Goal: Find specific page/section: Find specific page/section

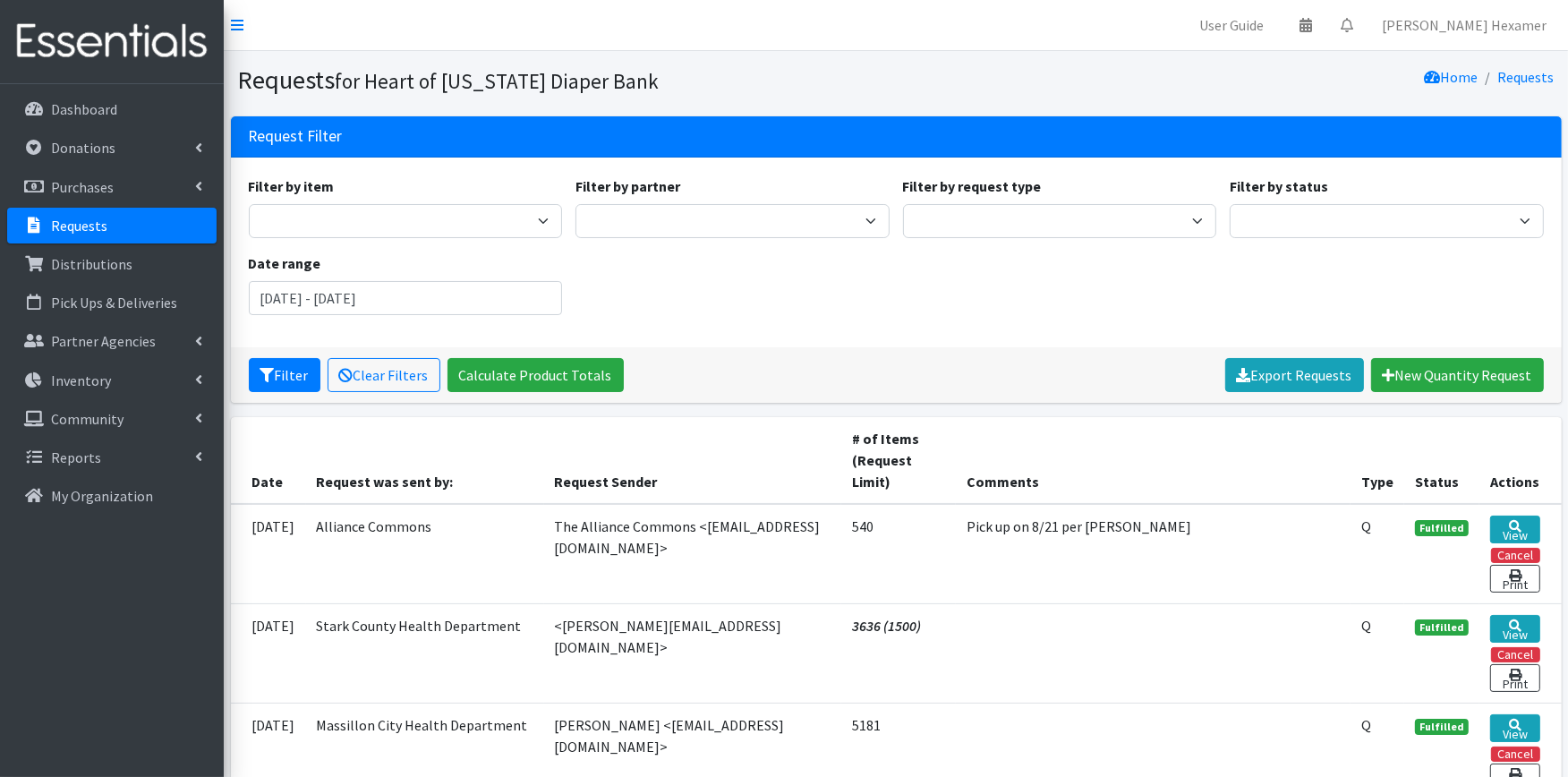
click at [1107, 325] on div "Filter by item Adult Large Adult Medium Adult Small Adult X Large Adult X-Small…" at bounding box center [895, 252] width 1309 height 154
click at [123, 258] on p "Distributions" at bounding box center [91, 264] width 81 height 18
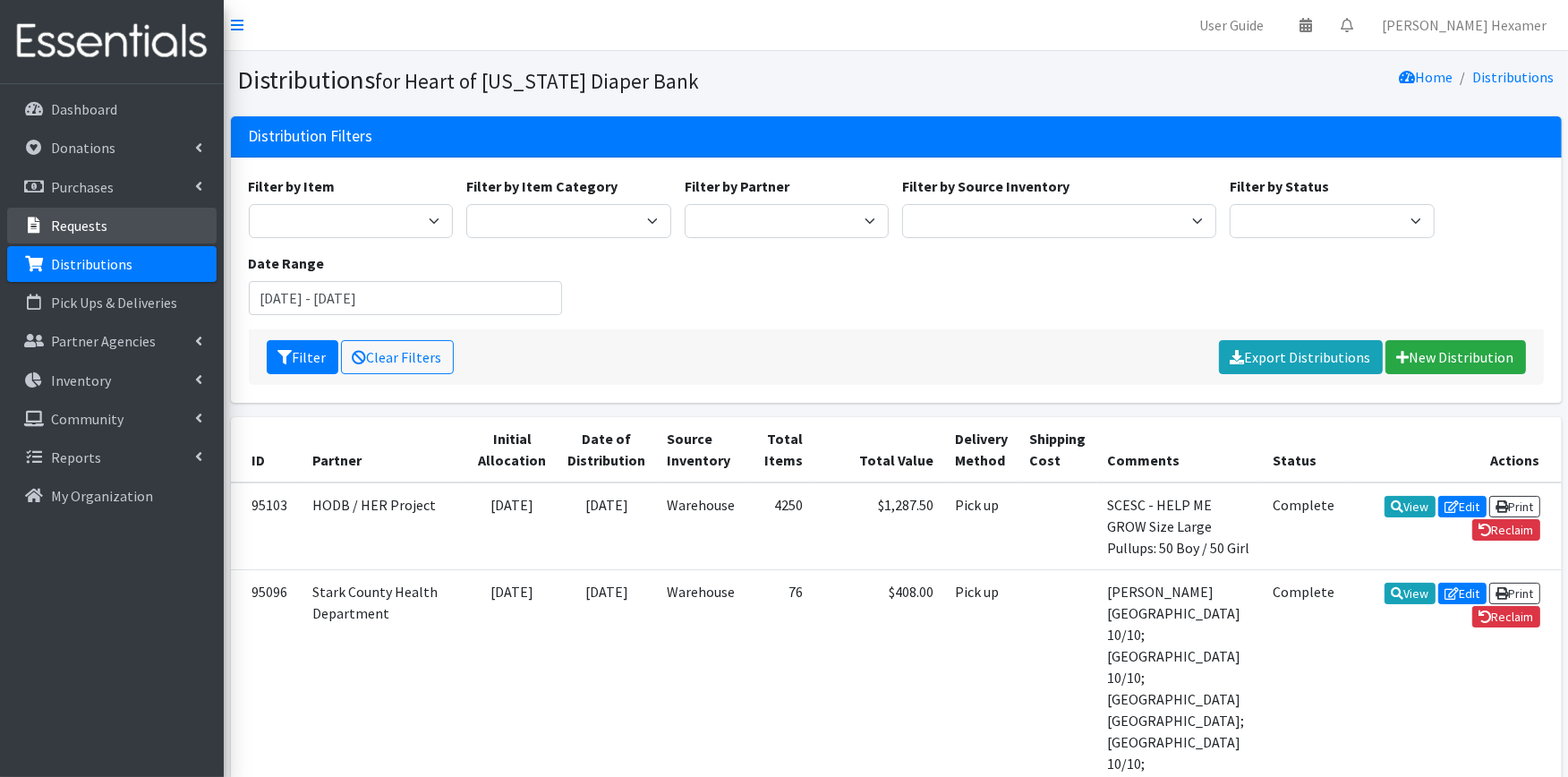
click at [70, 217] on p "Requests" at bounding box center [79, 226] width 56 height 18
